Goal: Information Seeking & Learning: Check status

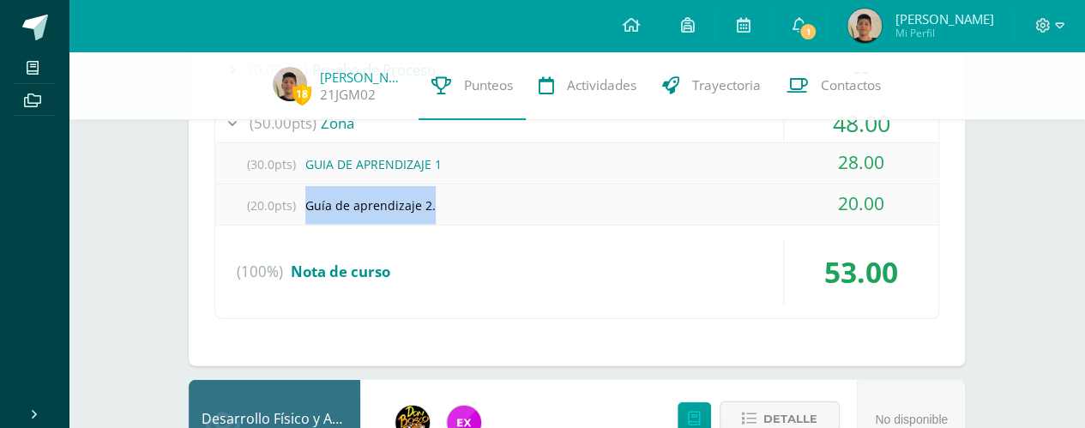
scroll to position [2355, 0]
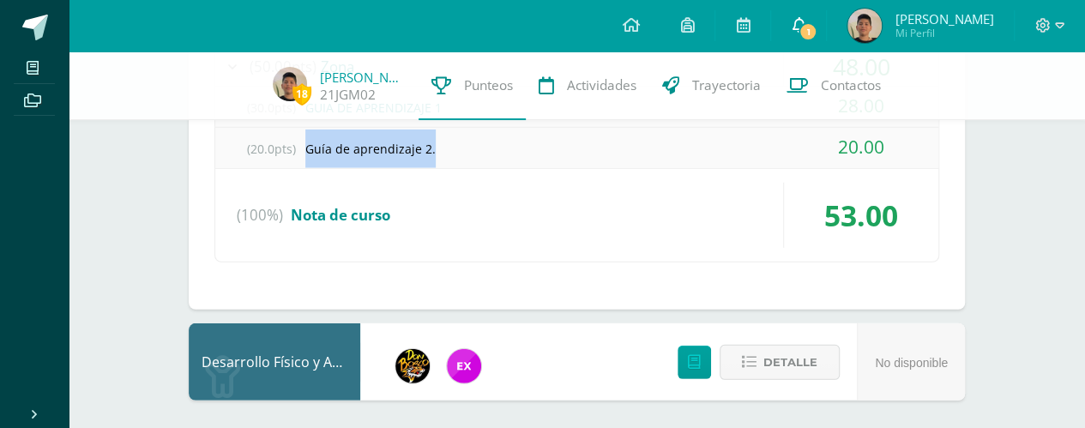
click at [805, 28] on icon at bounding box center [799, 24] width 14 height 15
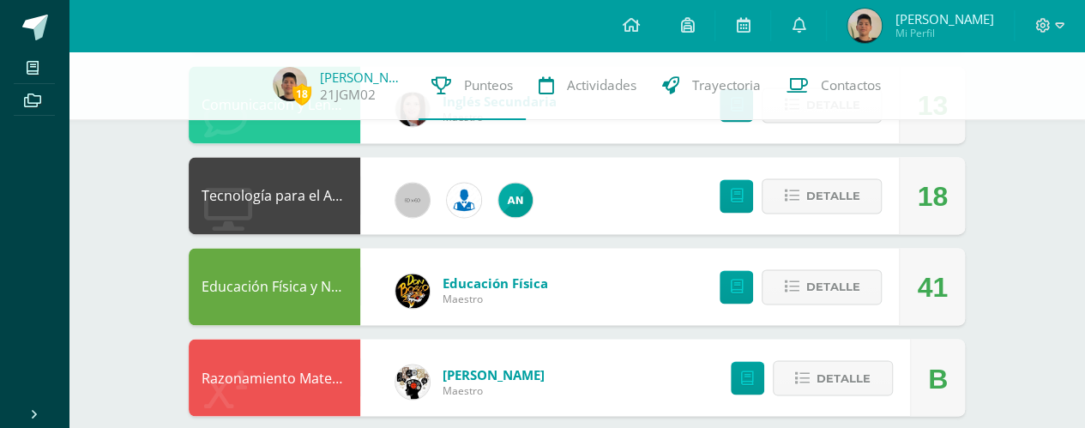
scroll to position [1288, 0]
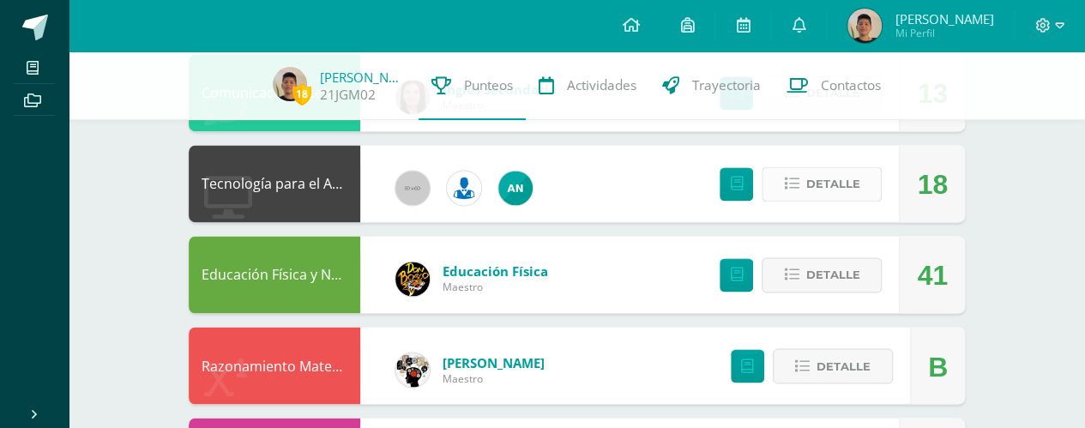
click at [861, 189] on button "Detalle" at bounding box center [822, 183] width 120 height 35
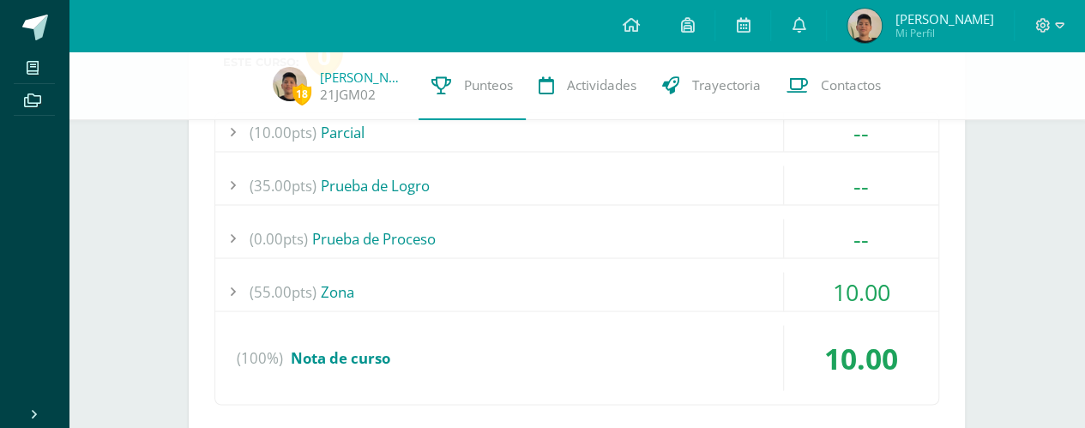
scroll to position [1549, 0]
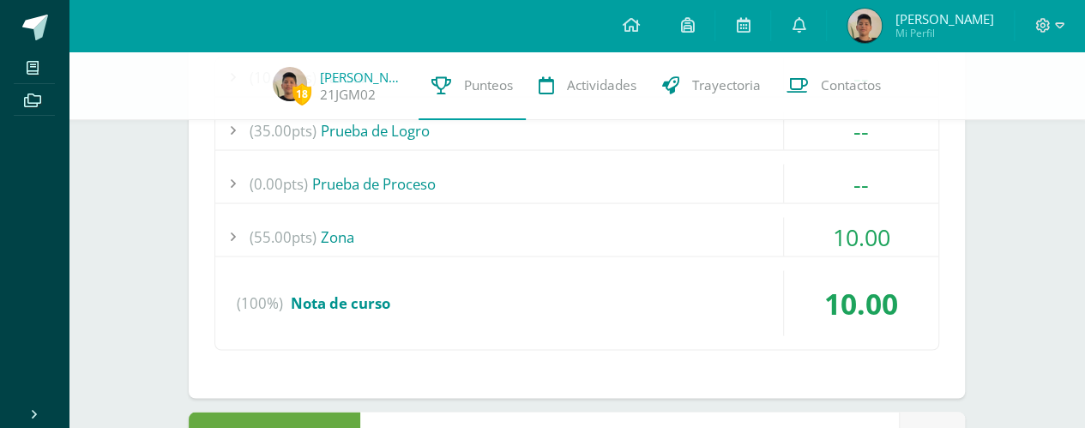
click at [662, 233] on div "(55.00pts) Zona" at bounding box center [576, 236] width 723 height 39
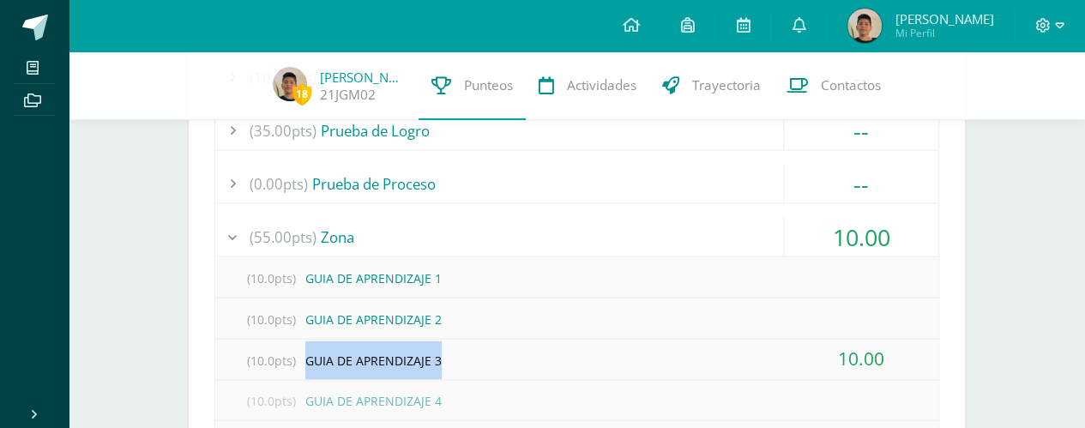
drag, startPoint x: 304, startPoint y: 352, endPoint x: 455, endPoint y: 356, distance: 150.1
click at [455, 356] on div "(10.0pts) GUIA DE APRENDIZAJE 3" at bounding box center [576, 359] width 723 height 39
copy div "GUIA DE APRENDIZAJE 3"
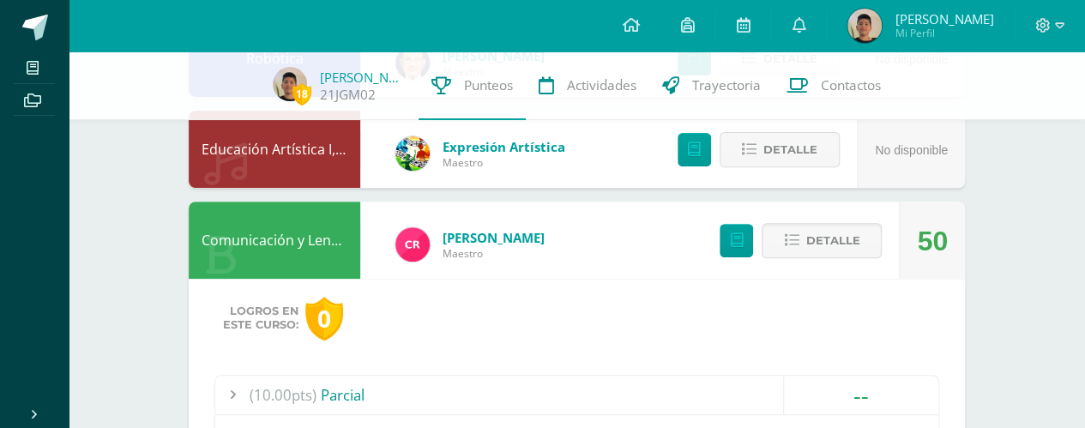
scroll to position [254, 0]
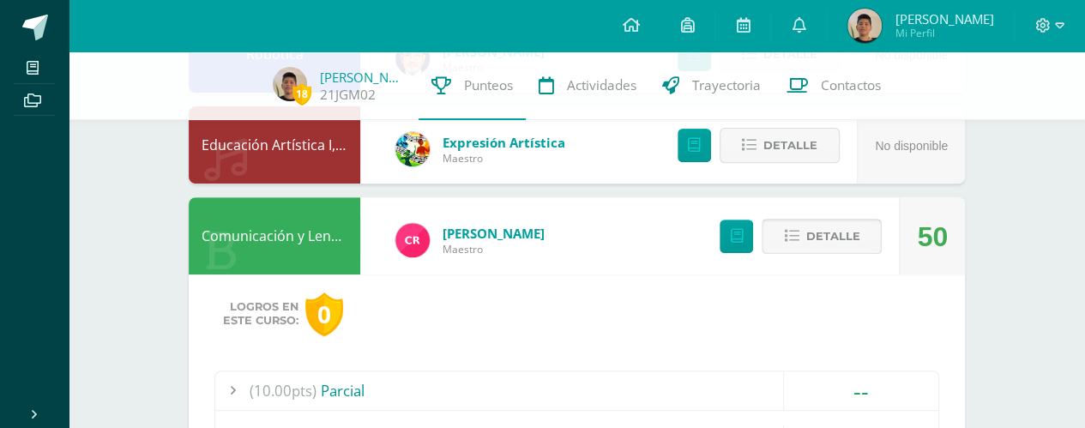
click at [838, 238] on span "Detalle" at bounding box center [832, 236] width 54 height 32
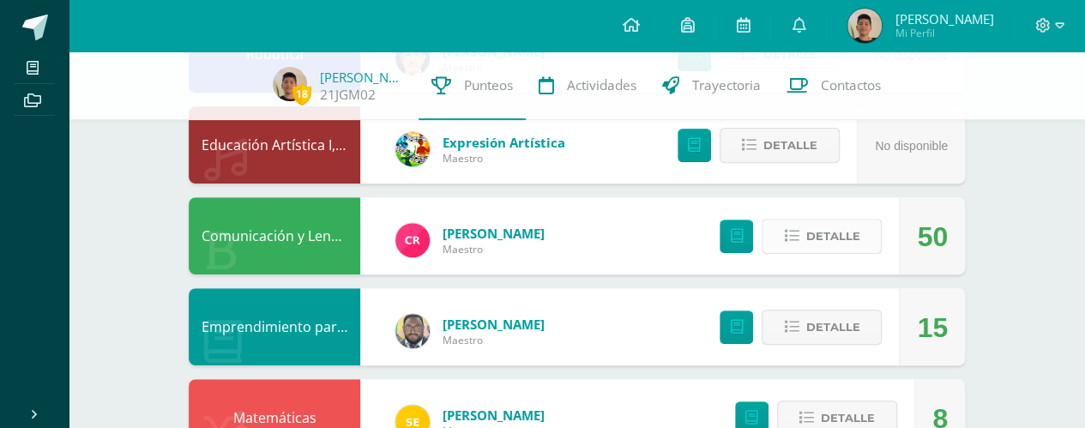
click at [845, 238] on span "Detalle" at bounding box center [832, 236] width 54 height 32
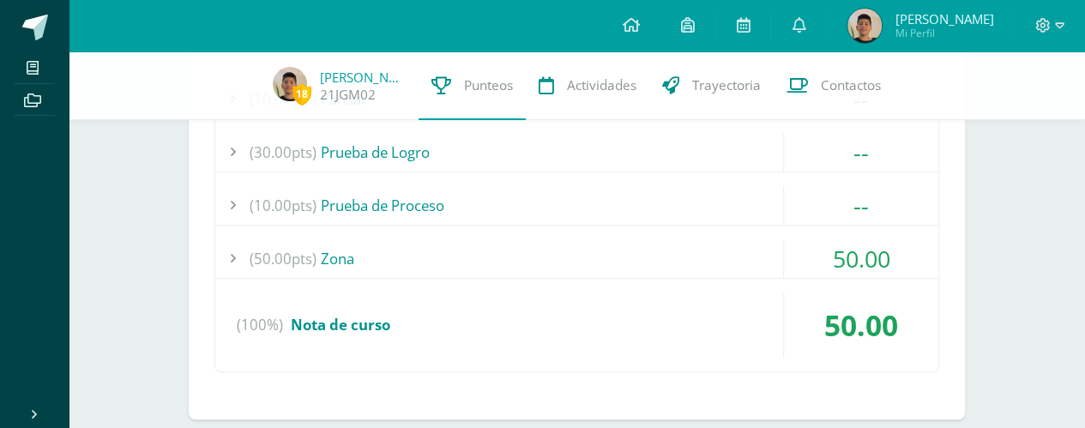
scroll to position [559, 0]
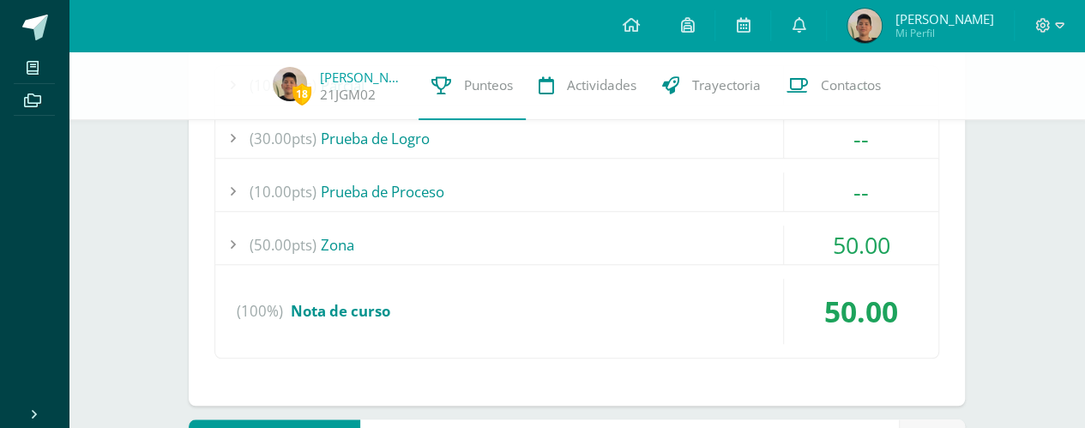
click at [685, 250] on div "(50.00pts) Zona" at bounding box center [576, 245] width 723 height 39
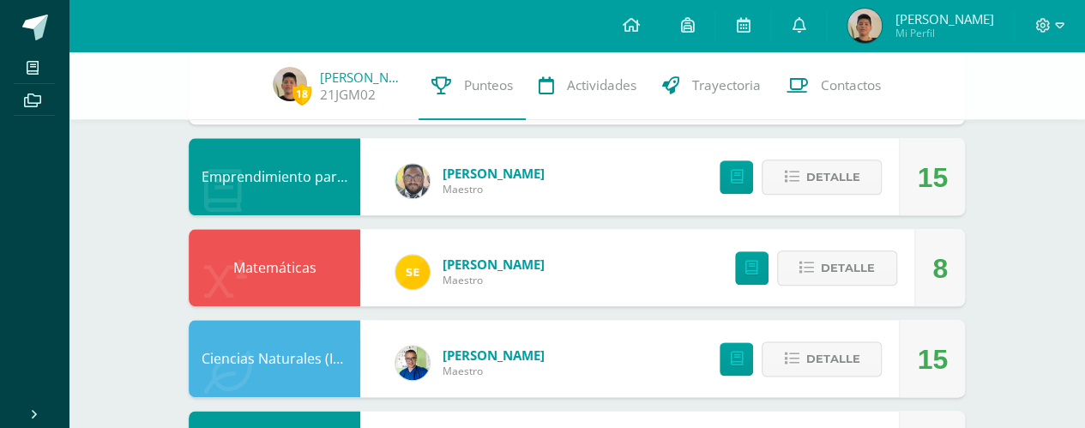
scroll to position [887, 0]
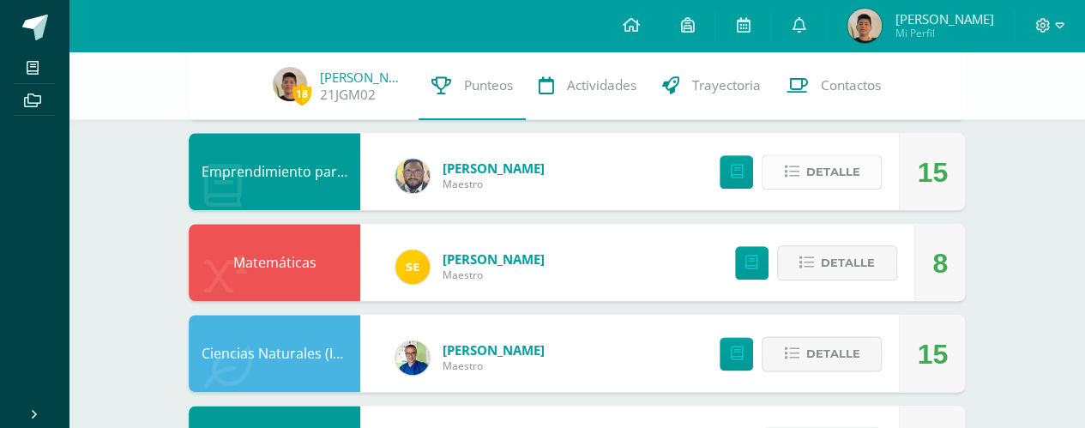
click at [843, 160] on span "Detalle" at bounding box center [832, 172] width 54 height 32
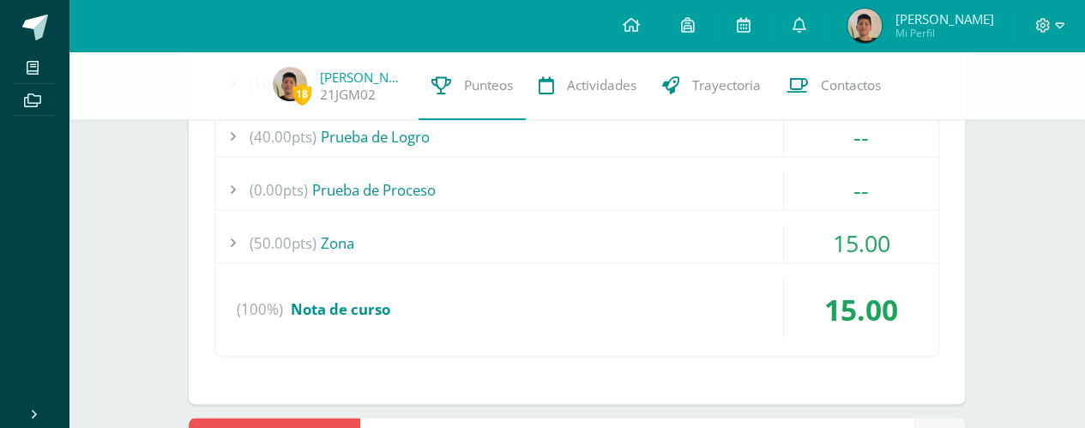
scroll to position [1139, 0]
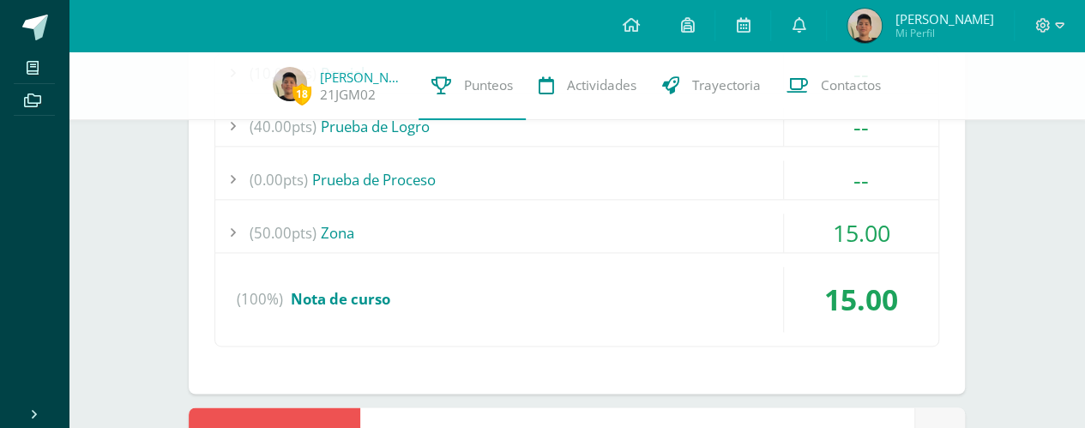
click at [684, 252] on div "(10.00pts) Parcial -- (10.0pts) Parcial (40.00pts) Prueba de Logro --" at bounding box center [576, 199] width 725 height 293
click at [681, 236] on div "(50.00pts) Zona" at bounding box center [576, 233] width 723 height 39
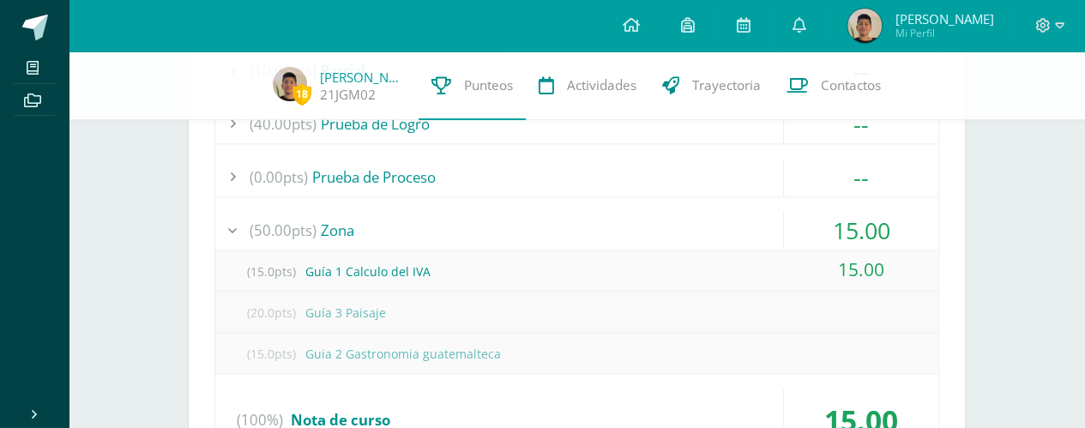
scroll to position [1099, 0]
click at [826, 15] on link "0" at bounding box center [798, 25] width 55 height 51
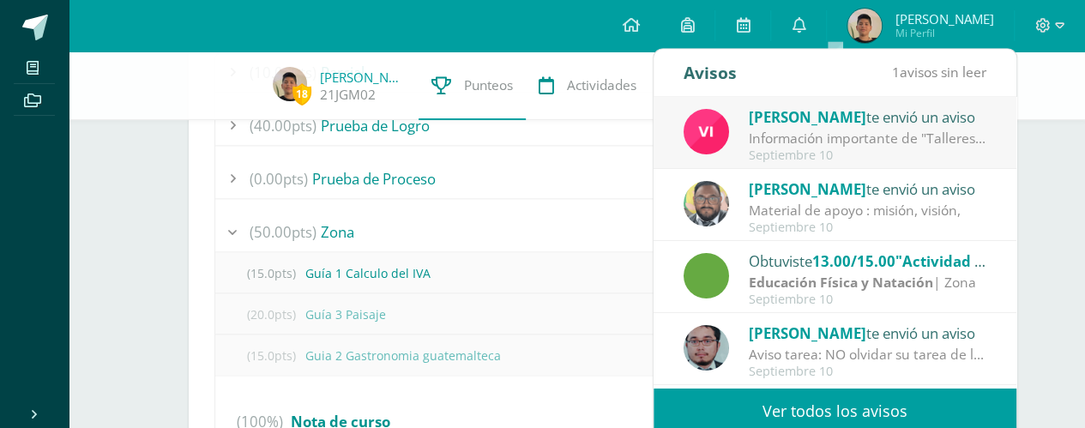
click at [806, 398] on link "Ver todos los avisos" at bounding box center [835, 411] width 363 height 47
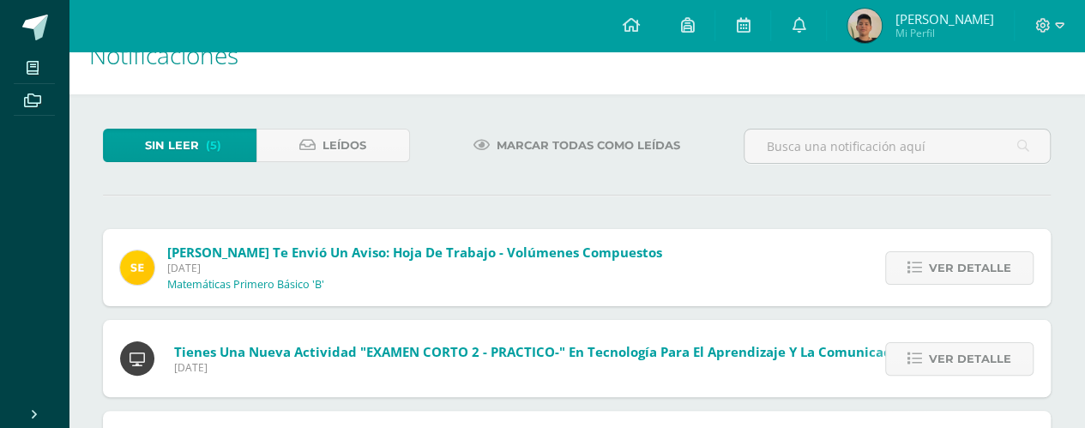
scroll to position [15, 0]
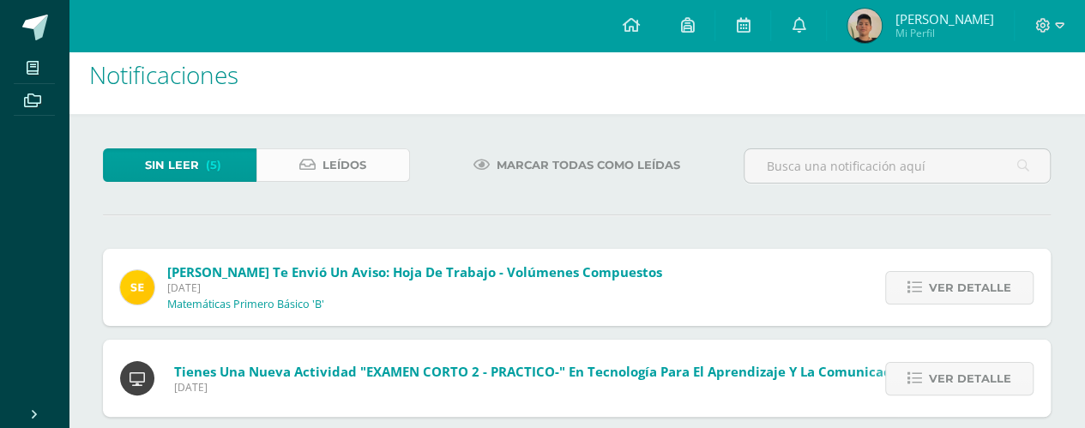
click at [317, 166] on link "Leídos" at bounding box center [333, 164] width 154 height 33
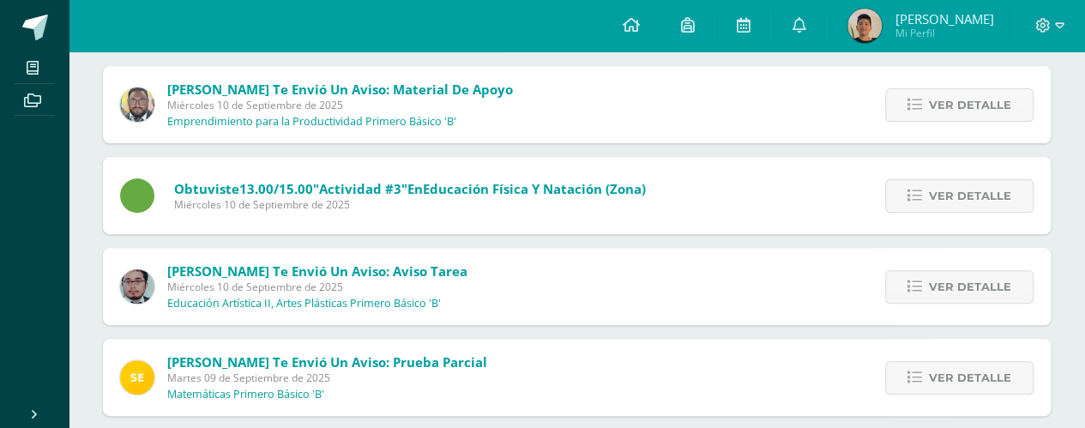
scroll to position [201, 0]
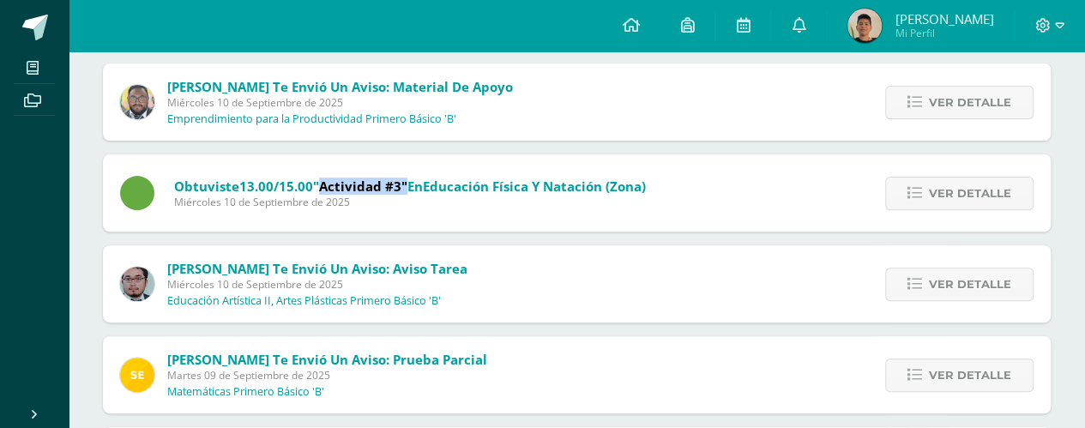
drag, startPoint x: 322, startPoint y: 184, endPoint x: 405, endPoint y: 184, distance: 83.2
click at [405, 184] on span ""Actividad #3"" at bounding box center [360, 186] width 94 height 17
copy span "Actividad #3""
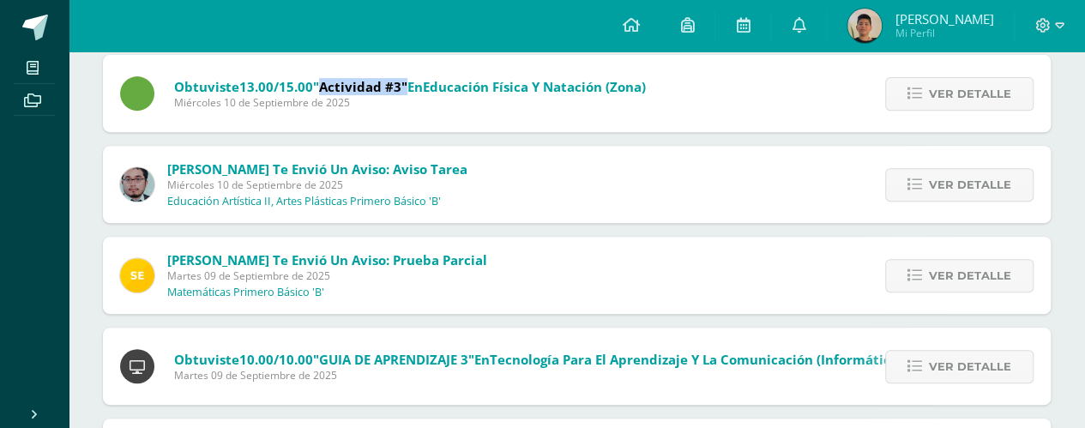
scroll to position [304, 0]
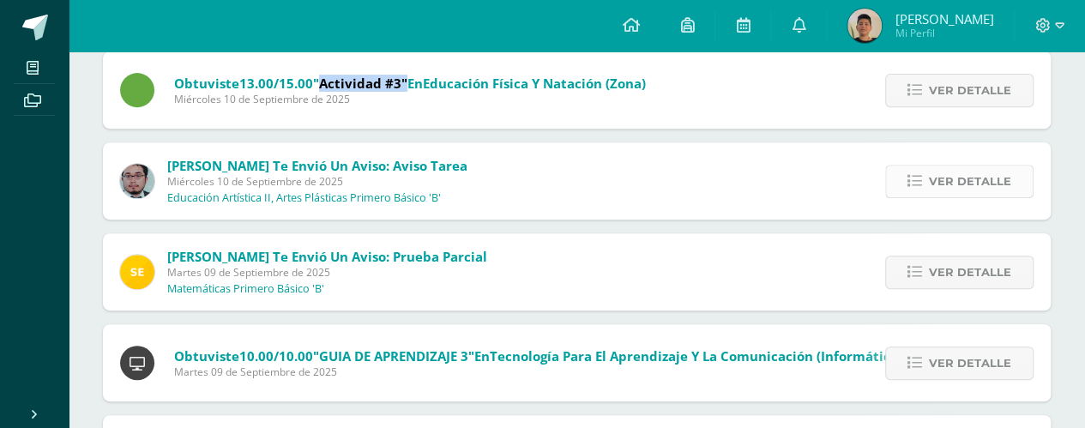
click at [988, 177] on span "Ver detalle" at bounding box center [970, 182] width 82 height 32
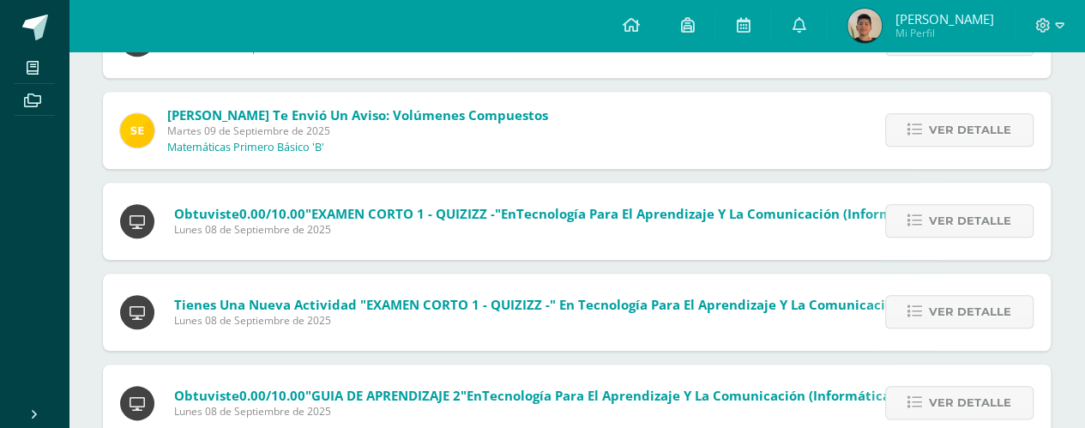
scroll to position [822, 0]
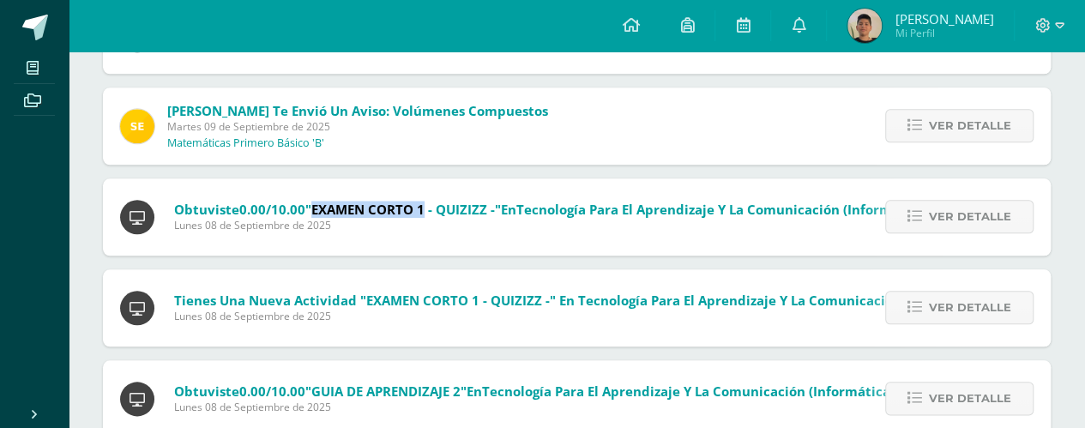
drag, startPoint x: 314, startPoint y: 206, endPoint x: 426, endPoint y: 202, distance: 112.4
click at [426, 202] on span ""EXAMEN CORTO 1 - QUIZIZZ -"" at bounding box center [403, 209] width 196 height 17
copy span "EXAMEN CORTO 1"
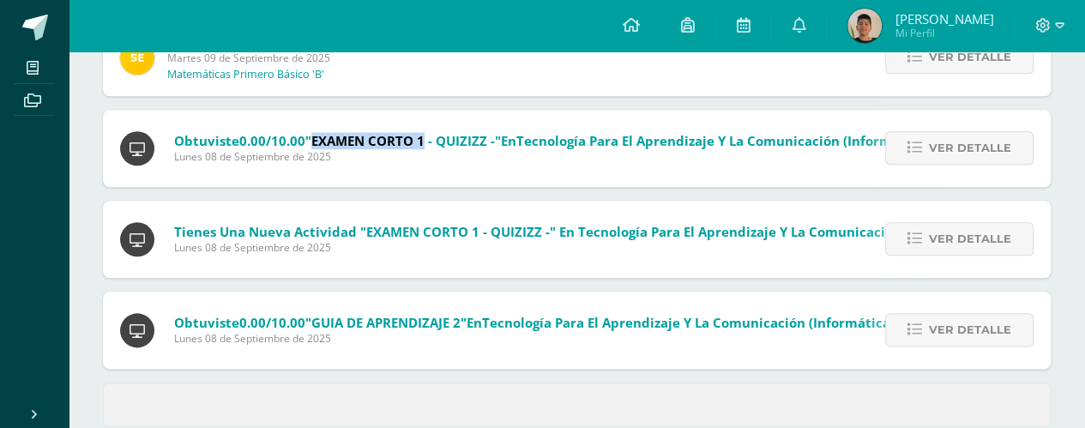
scroll to position [921, 0]
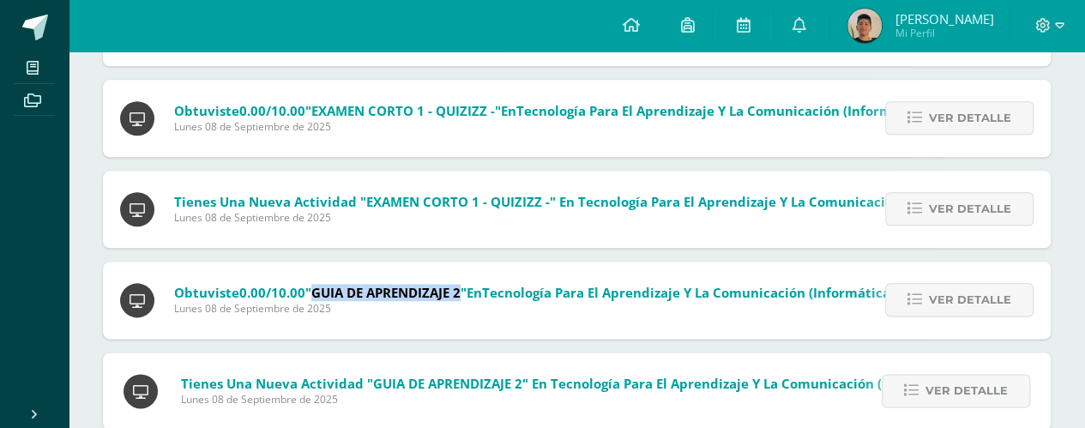
drag, startPoint x: 314, startPoint y: 292, endPoint x: 466, endPoint y: 298, distance: 151.9
click at [466, 298] on span ""GUIA DE APRENDIZAJE 2"" at bounding box center [385, 292] width 161 height 17
copy span "GUIA DE APRENDIZAJE 2"
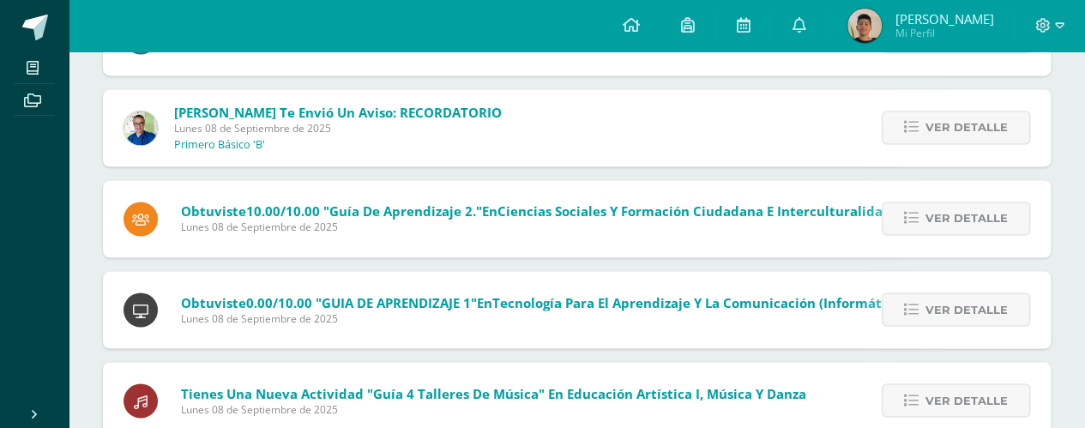
scroll to position [1367, 0]
drag, startPoint x: 329, startPoint y: 207, endPoint x: 370, endPoint y: 212, distance: 40.6
click at [379, 212] on span ""Guía de aprendizaje 2."" at bounding box center [402, 210] width 159 height 17
click at [335, 204] on span ""Guía de aprendizaje 2."" at bounding box center [402, 210] width 159 height 17
click at [370, 208] on span ""Guía de aprendizaje 2."" at bounding box center [402, 210] width 159 height 17
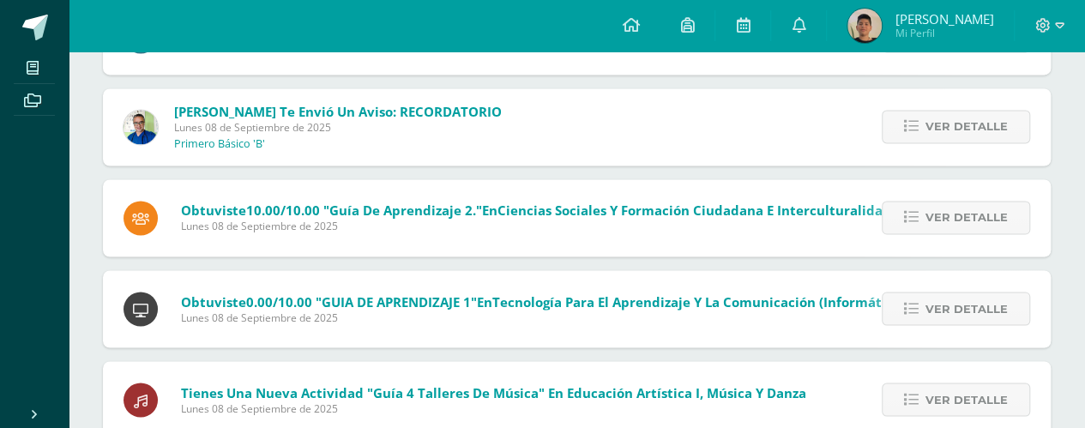
click at [393, 209] on span ""Guía de aprendizaje 2."" at bounding box center [402, 210] width 159 height 17
drag, startPoint x: 329, startPoint y: 209, endPoint x: 472, endPoint y: 215, distance: 142.5
click at [472, 215] on span ""Guía de aprendizaje 2."" at bounding box center [402, 210] width 159 height 17
copy span "Guía de aprendizaje 2."
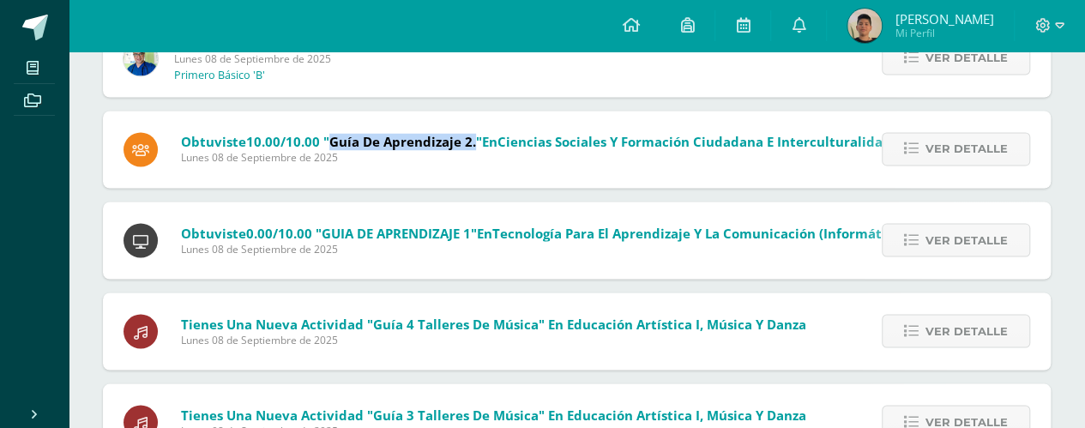
scroll to position [1470, 0]
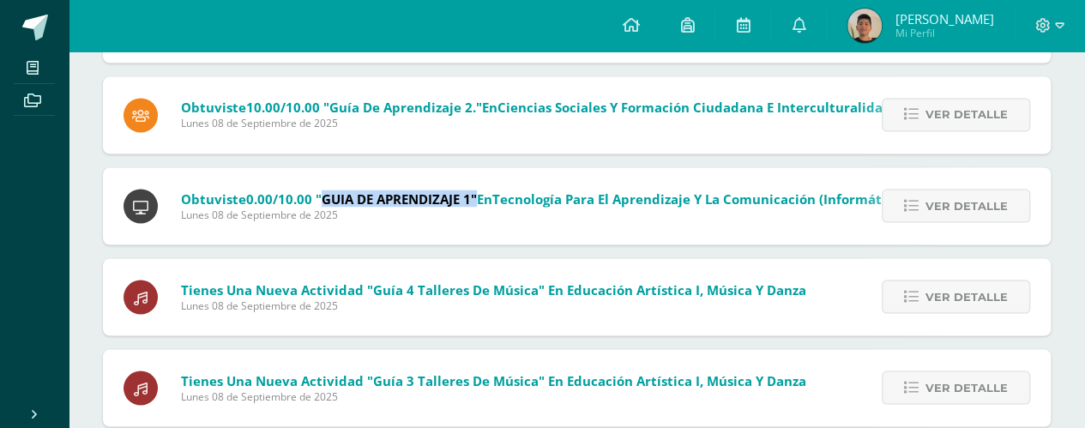
drag, startPoint x: 322, startPoint y: 196, endPoint x: 475, endPoint y: 202, distance: 153.6
click at [475, 202] on span ""GUIA DE APRENDIZAJE 1"" at bounding box center [396, 198] width 161 height 17
copy span "GUIA DE APRENDIZAJE 1""
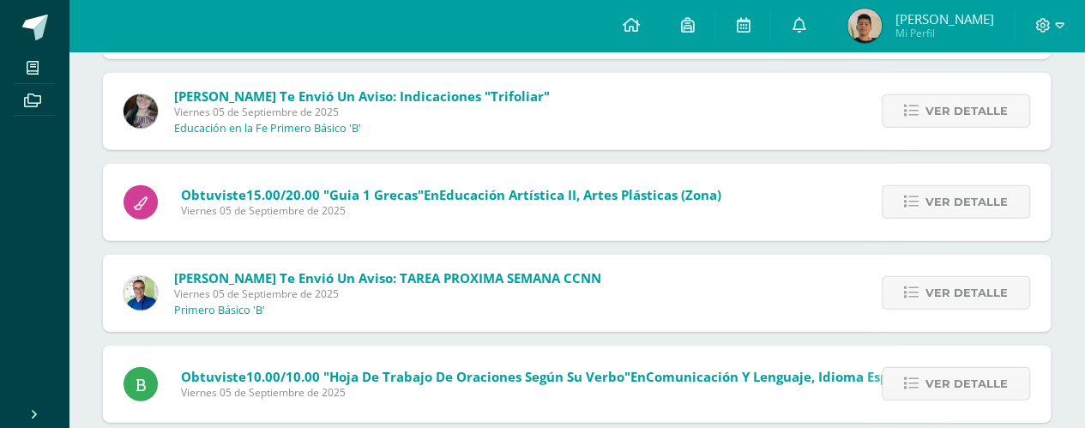
scroll to position [2112, 0]
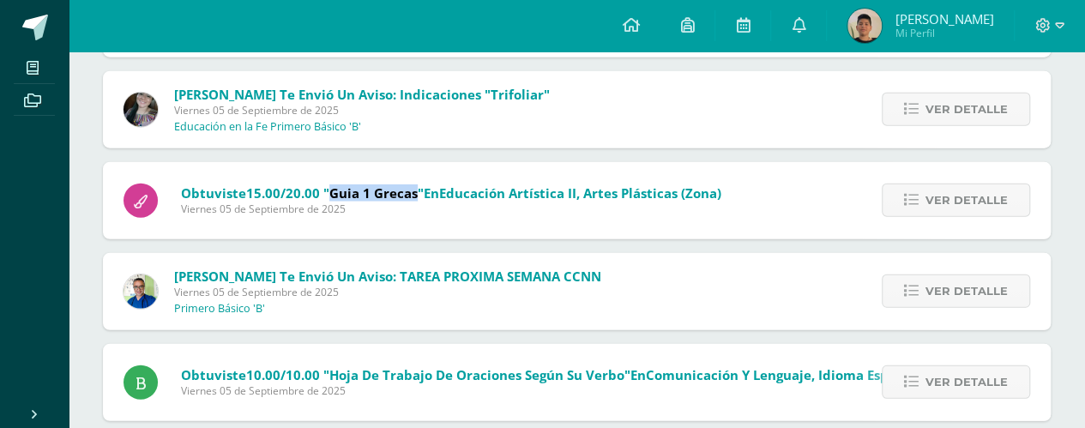
drag, startPoint x: 328, startPoint y: 191, endPoint x: 415, endPoint y: 190, distance: 87.5
click at [415, 190] on span ""Guia 1 Grecas"" at bounding box center [373, 192] width 100 height 17
copy span "Guia 1 Grecas"
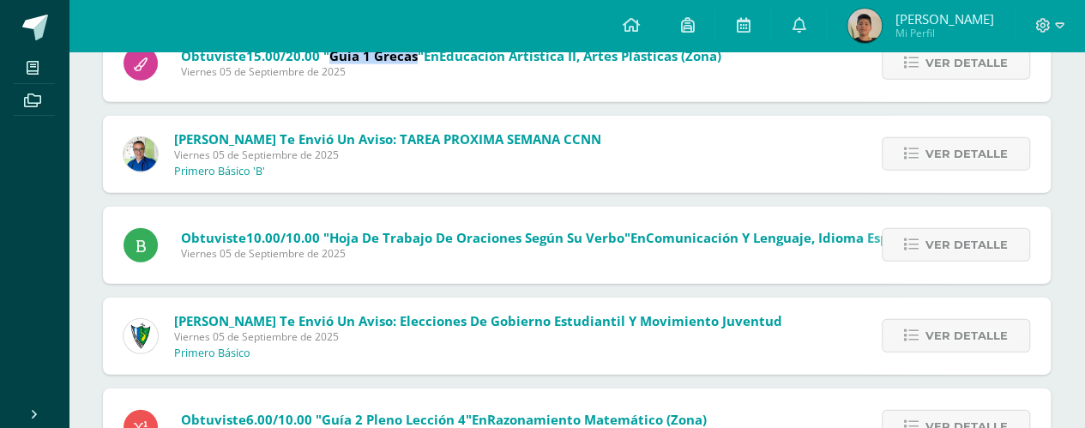
scroll to position [2283, 0]
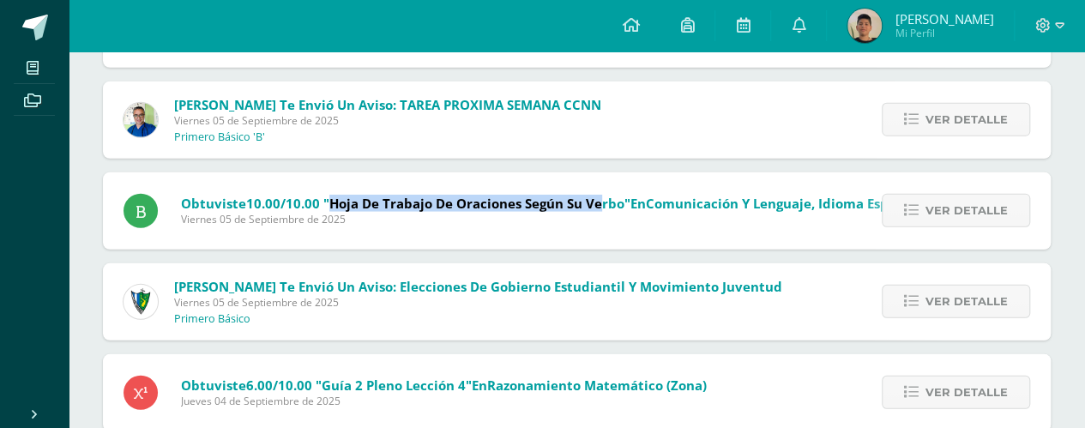
drag, startPoint x: 328, startPoint y: 202, endPoint x: 595, endPoint y: 199, distance: 267.6
click at [597, 199] on span ""Hoja de trabajo de oraciones según su verbo"" at bounding box center [476, 203] width 307 height 17
click at [499, 204] on span ""Hoja de trabajo de oraciones según su verbo"" at bounding box center [476, 203] width 307 height 17
drag, startPoint x: 328, startPoint y: 196, endPoint x: 623, endPoint y: 202, distance: 295.1
click at [623, 202] on span ""Hoja de trabajo de oraciones según su verbo"" at bounding box center [476, 203] width 307 height 17
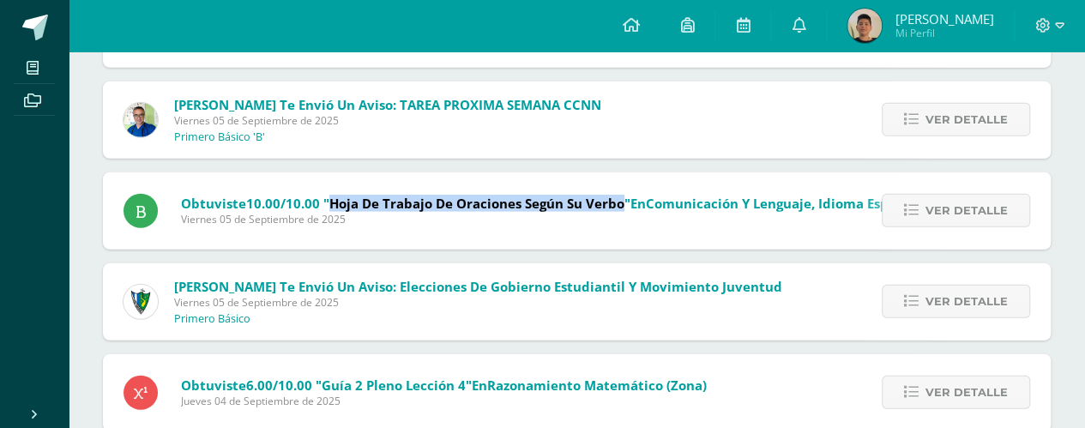
copy span "Hoja de trabajo de oraciones según su verbo"
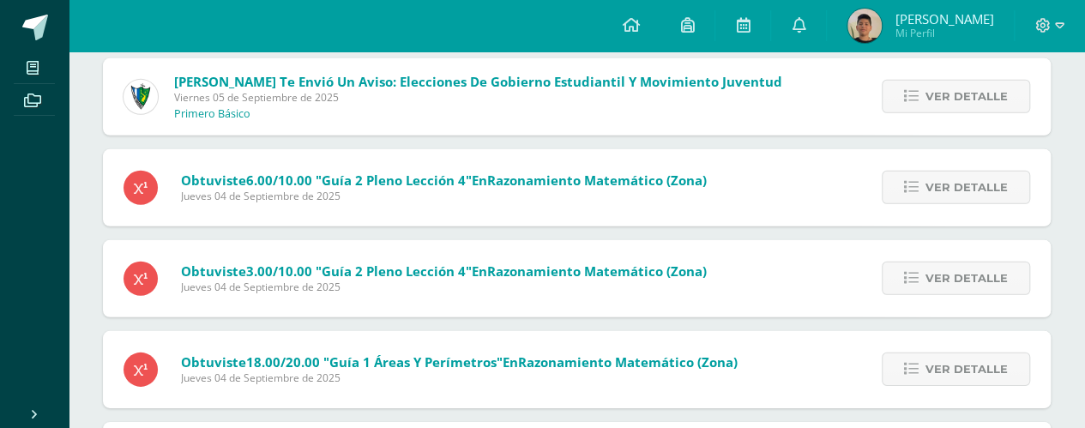
scroll to position [2489, 0]
drag, startPoint x: 322, startPoint y: 175, endPoint x: 463, endPoint y: 178, distance: 140.7
click at [463, 178] on span ""Guía 2 Pleno Lección 4"" at bounding box center [394, 179] width 156 height 17
copy span "Guía 2 Pleno Lección 4"
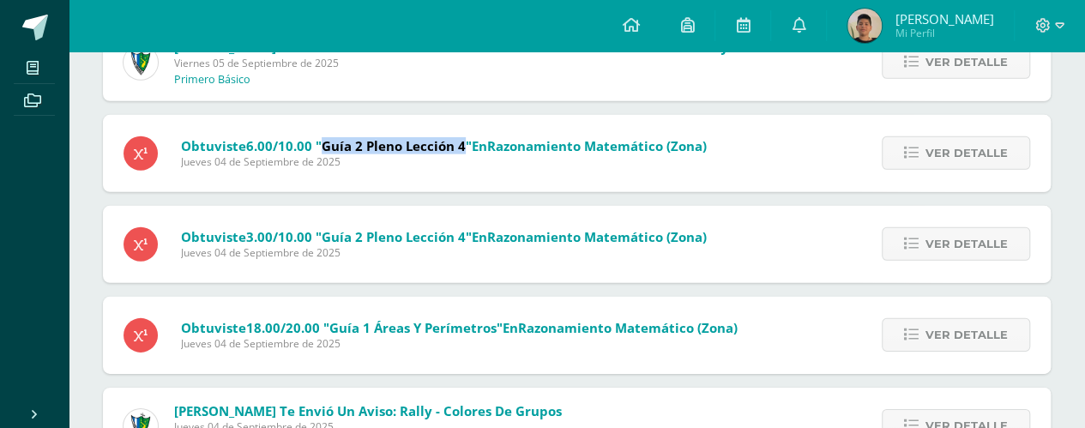
scroll to position [2523, 0]
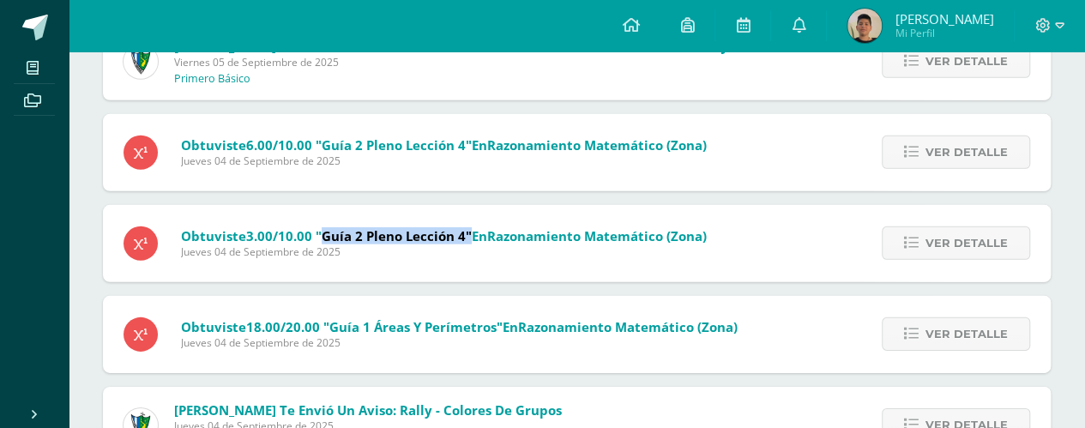
drag, startPoint x: 322, startPoint y: 234, endPoint x: 467, endPoint y: 236, distance: 144.1
click at [467, 236] on span ""Guía 2 Pleno Lección 4"" at bounding box center [394, 235] width 156 height 17
copy span "Guía 2 Pleno Lección 4""
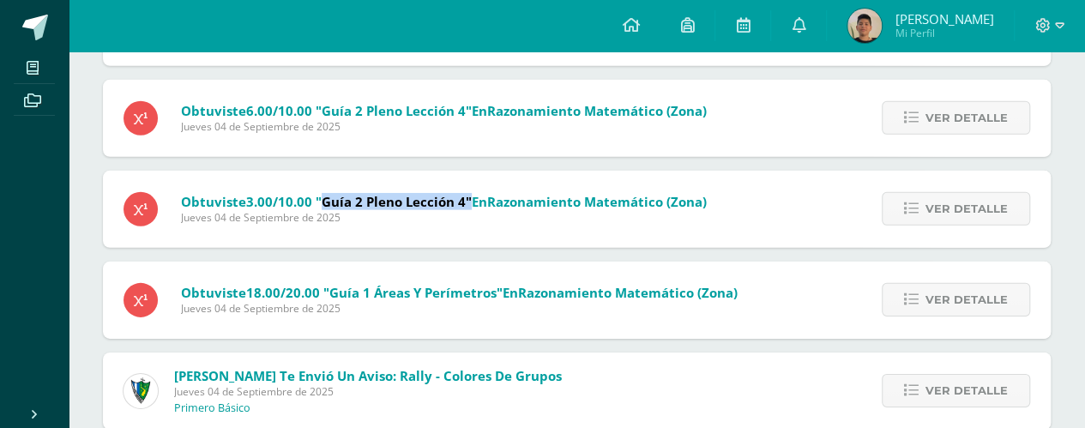
scroll to position [2592, 0]
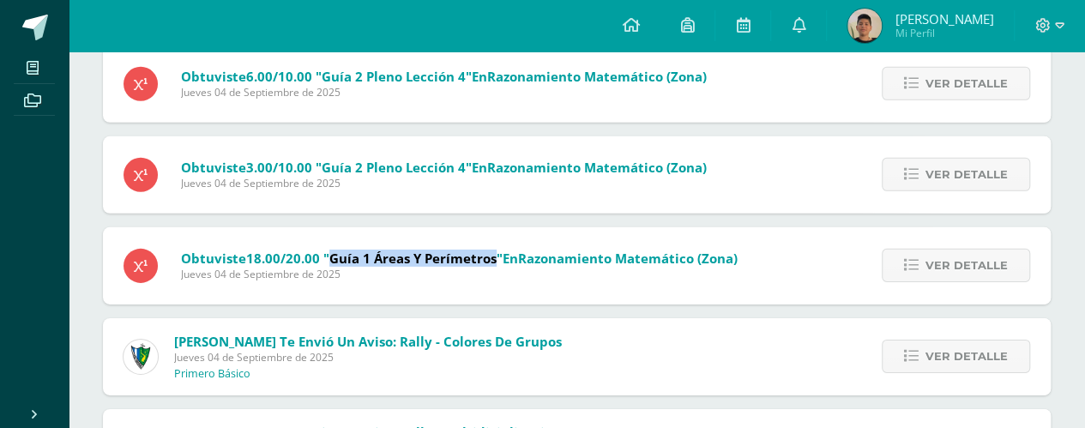
drag, startPoint x: 329, startPoint y: 256, endPoint x: 492, endPoint y: 259, distance: 163.0
click at [492, 259] on span ""Guía 1 Áreas y Perímetros"" at bounding box center [412, 258] width 179 height 17
copy span "Guía 1 Áreas y Perímetros"
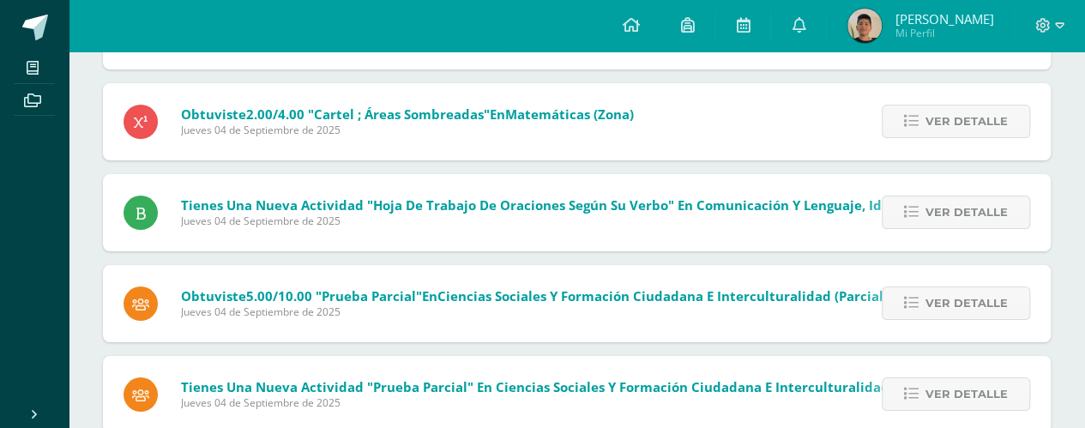
scroll to position [3192, 0]
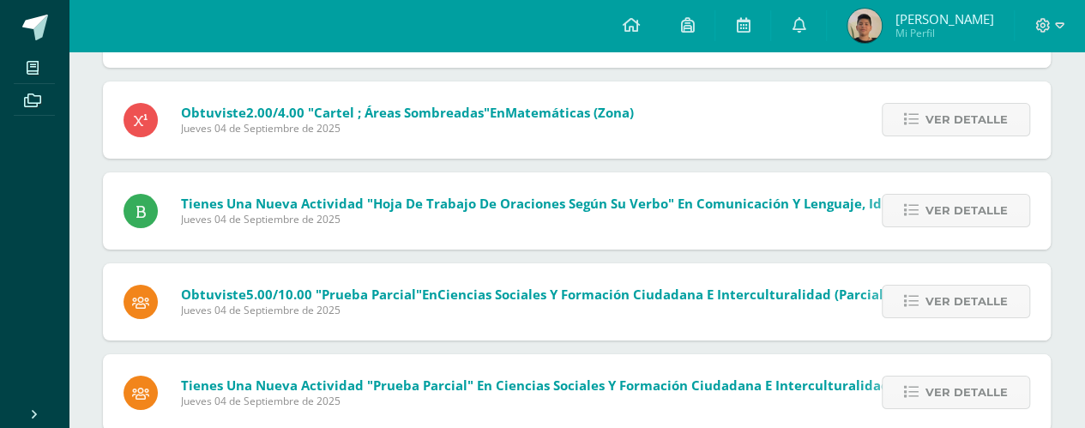
click at [960, 25] on span "Juan Pablo" at bounding box center [944, 18] width 99 height 17
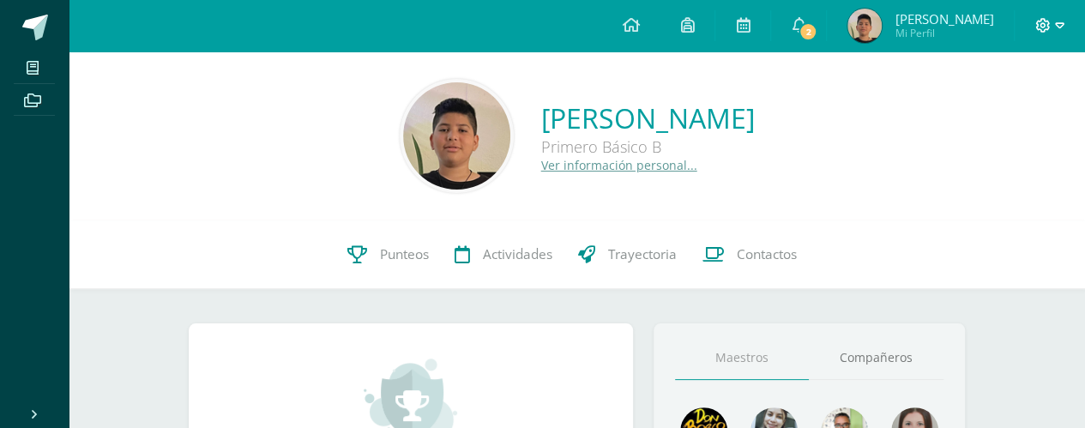
click at [1059, 26] on icon at bounding box center [1059, 25] width 9 height 15
click at [1003, 120] on span "Cerrar sesión" at bounding box center [1005, 117] width 77 height 16
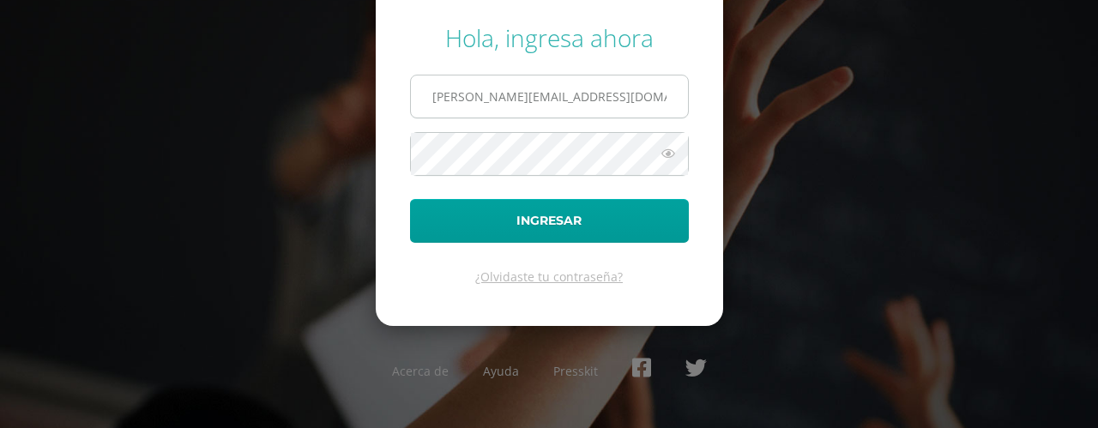
click at [655, 96] on input "j.garcia.3bdb@gmail.com" at bounding box center [549, 96] width 277 height 42
type input "l.garcia.1edb@gmail.com"
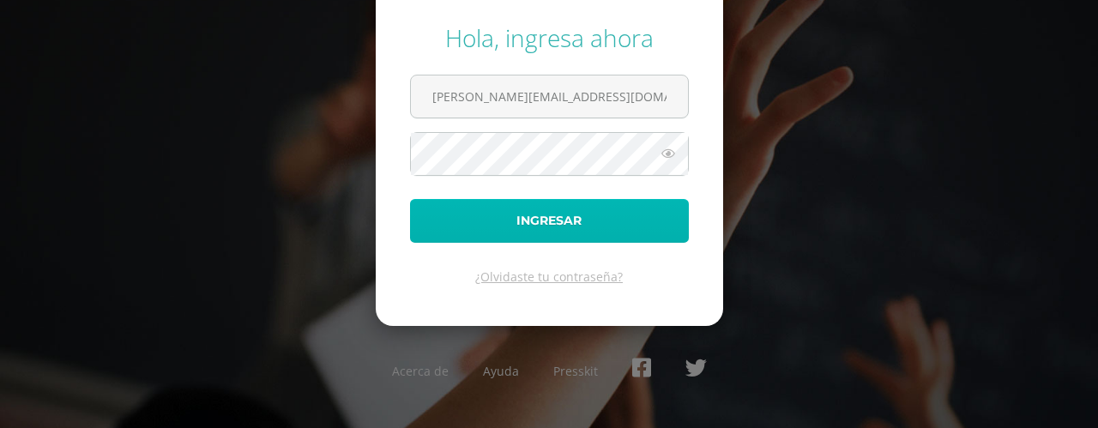
click at [559, 218] on button "Ingresar" at bounding box center [549, 221] width 279 height 44
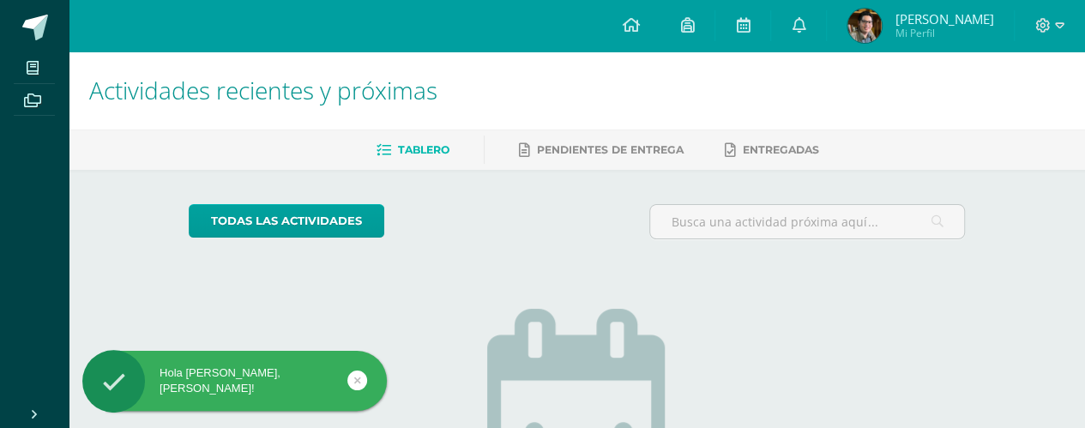
click at [951, 27] on span "Mi Perfil" at bounding box center [944, 33] width 99 height 15
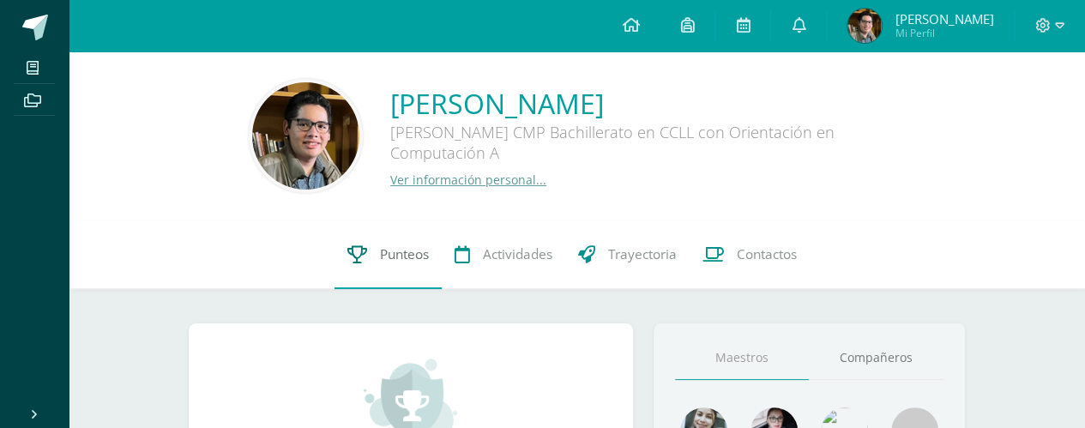
click at [380, 255] on span "Punteos" at bounding box center [404, 254] width 49 height 18
